Goal: Task Accomplishment & Management: Manage account settings

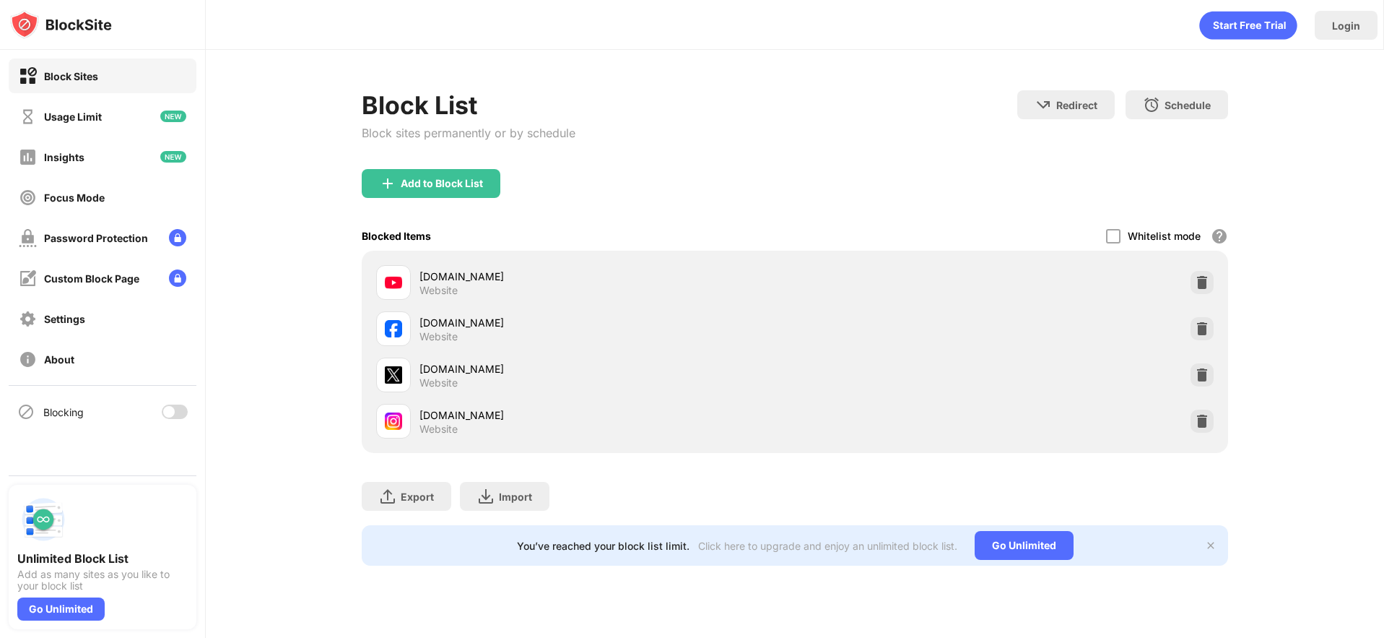
click at [180, 410] on div at bounding box center [175, 411] width 26 height 14
